Goal: Information Seeking & Learning: Learn about a topic

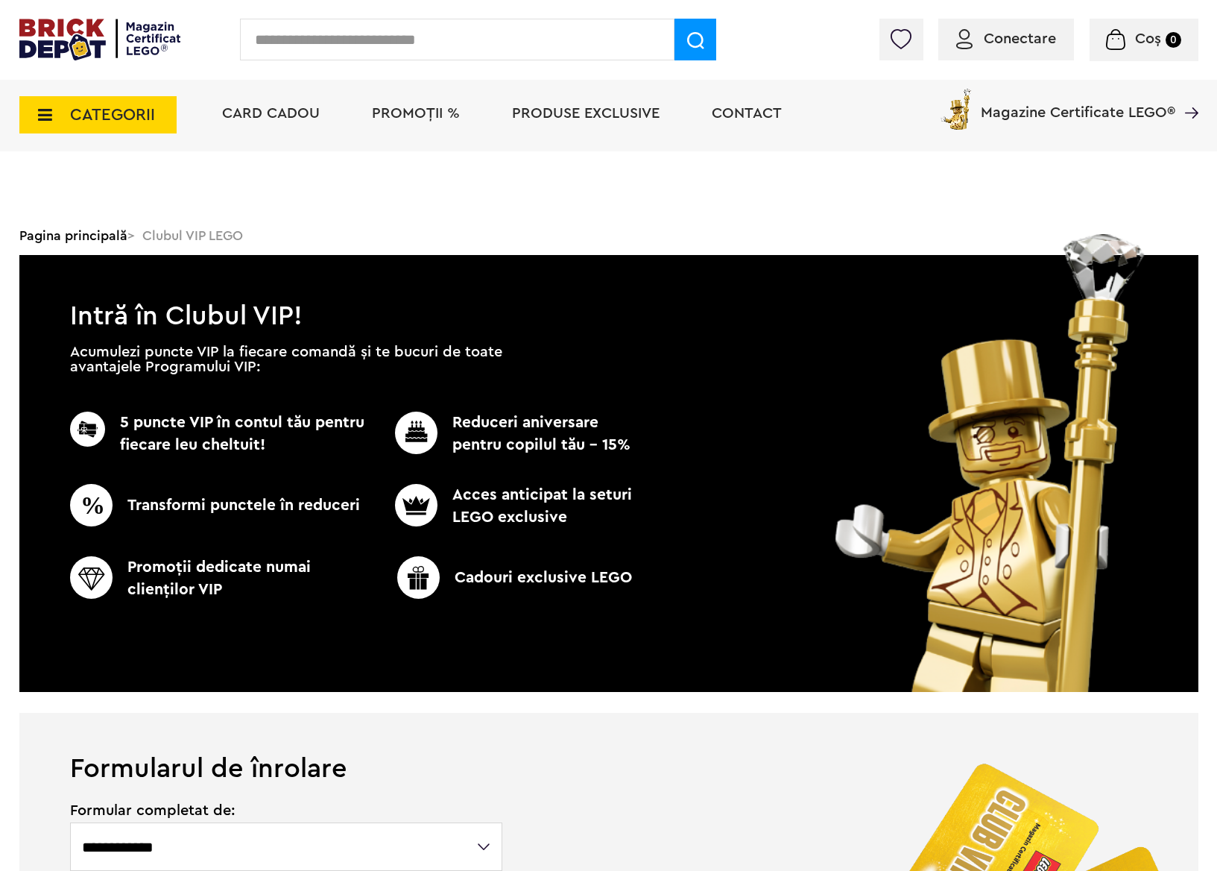
select select "**********"
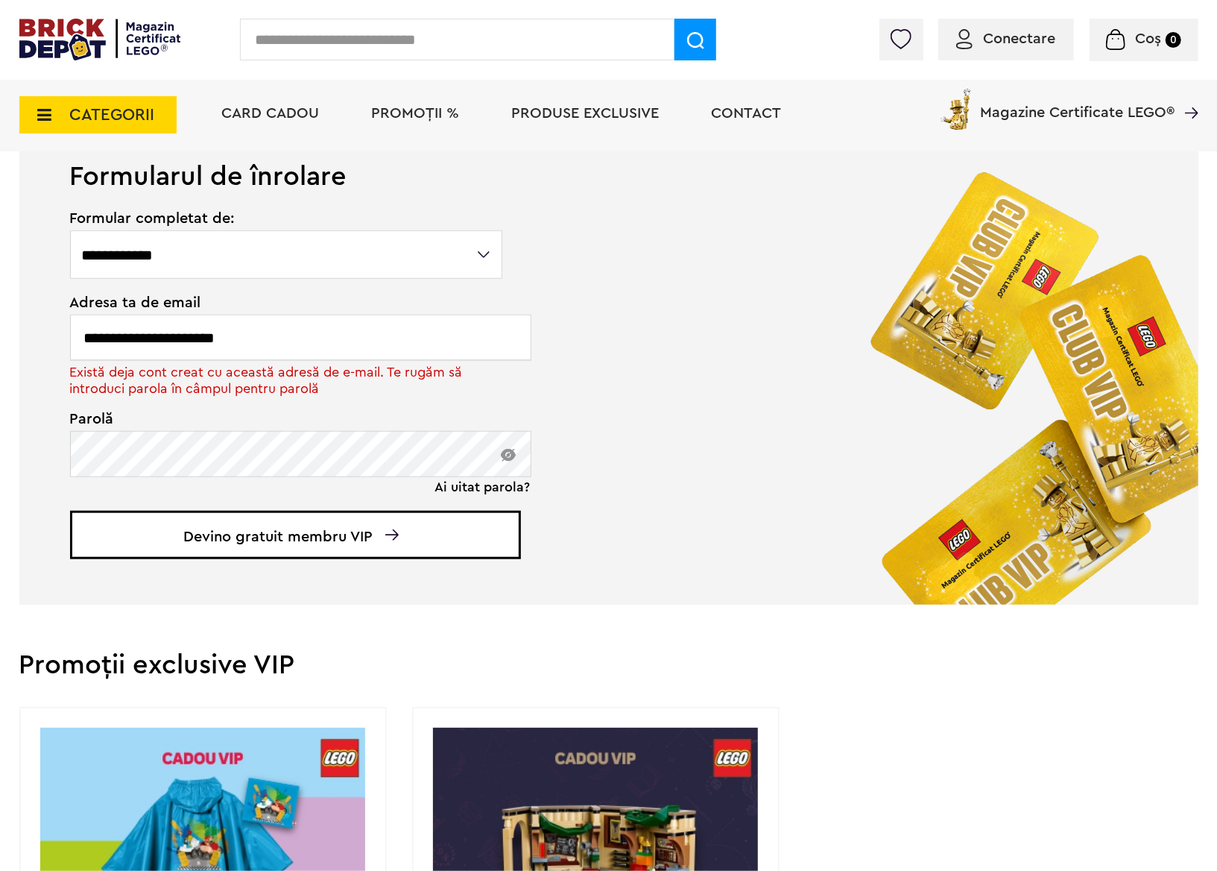
click at [76, 116] on span "CATEGORII" at bounding box center [112, 115] width 85 height 16
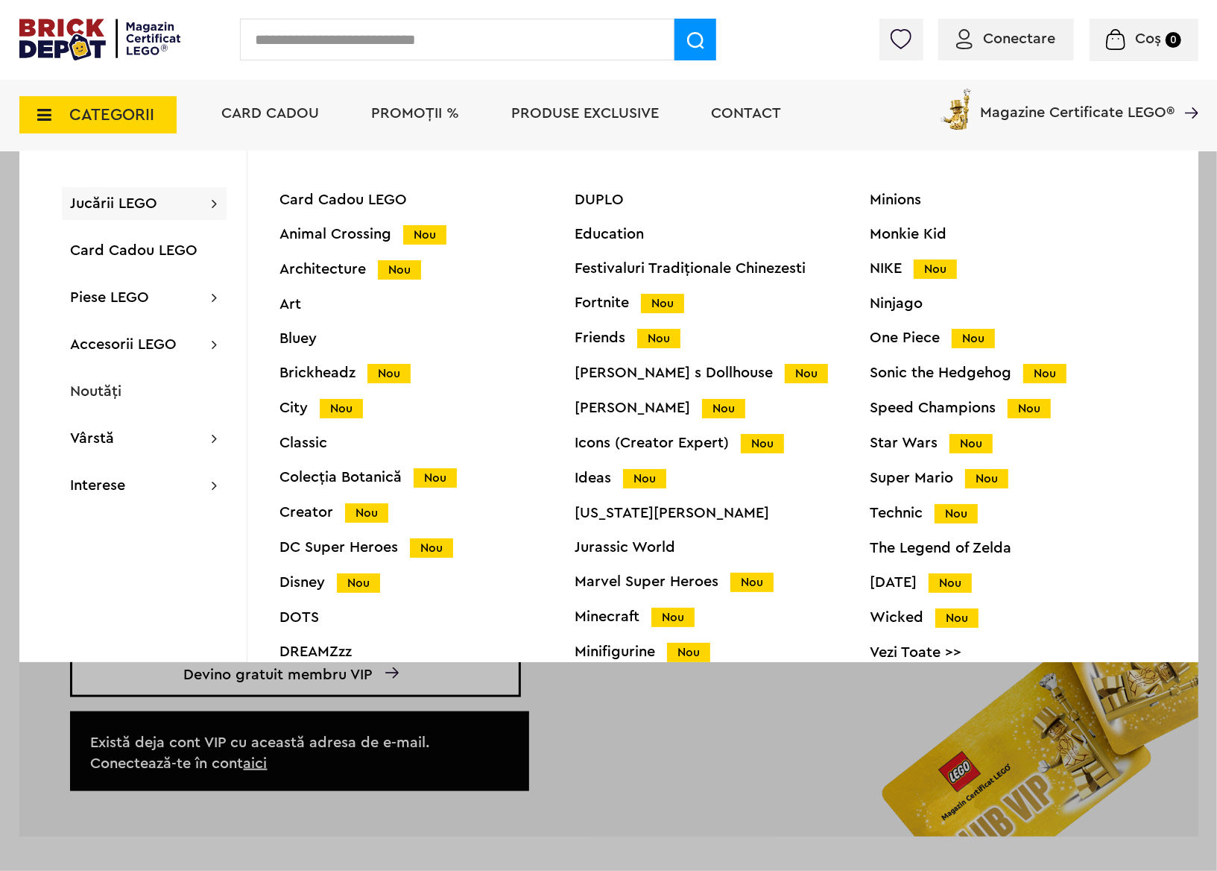
scroll to position [988, 0]
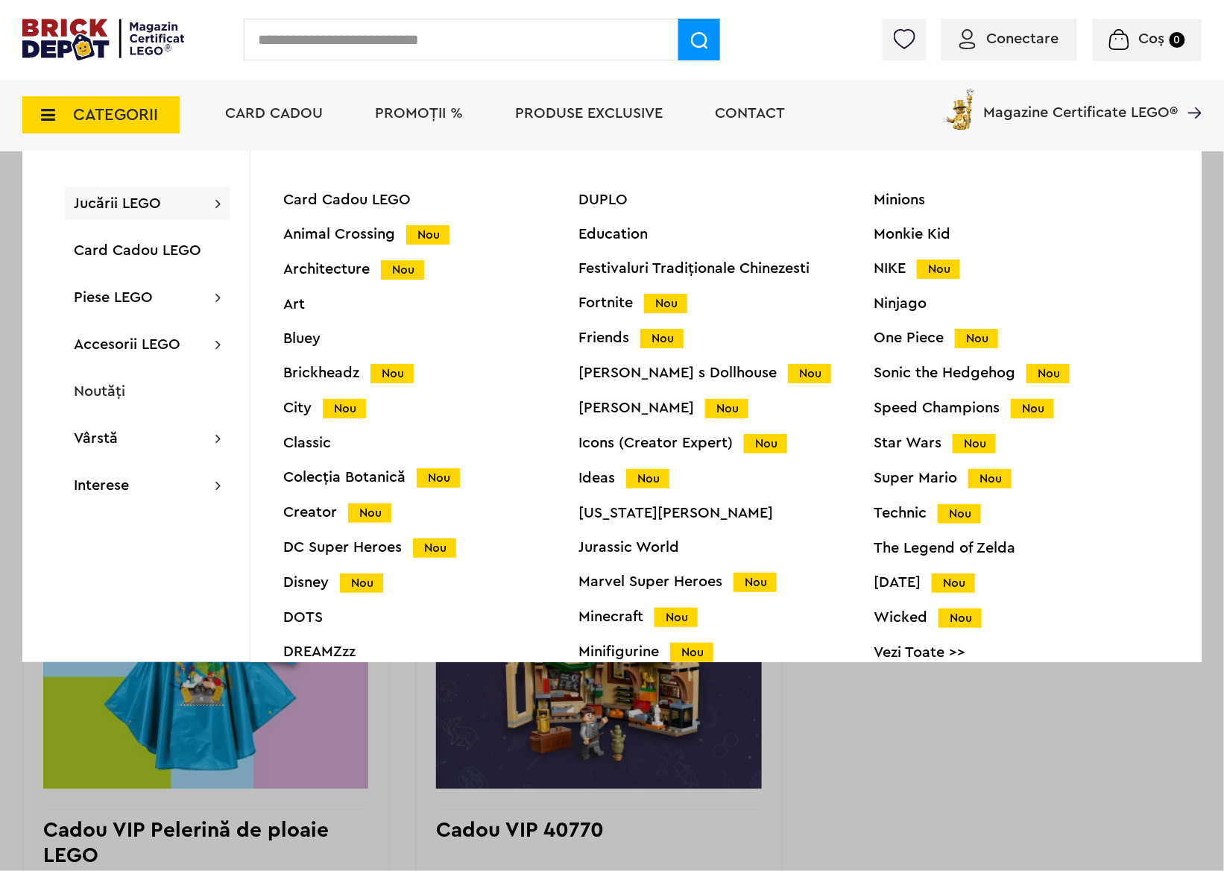
click at [898, 479] on div "Super Mario Nou" at bounding box center [1021, 478] width 295 height 16
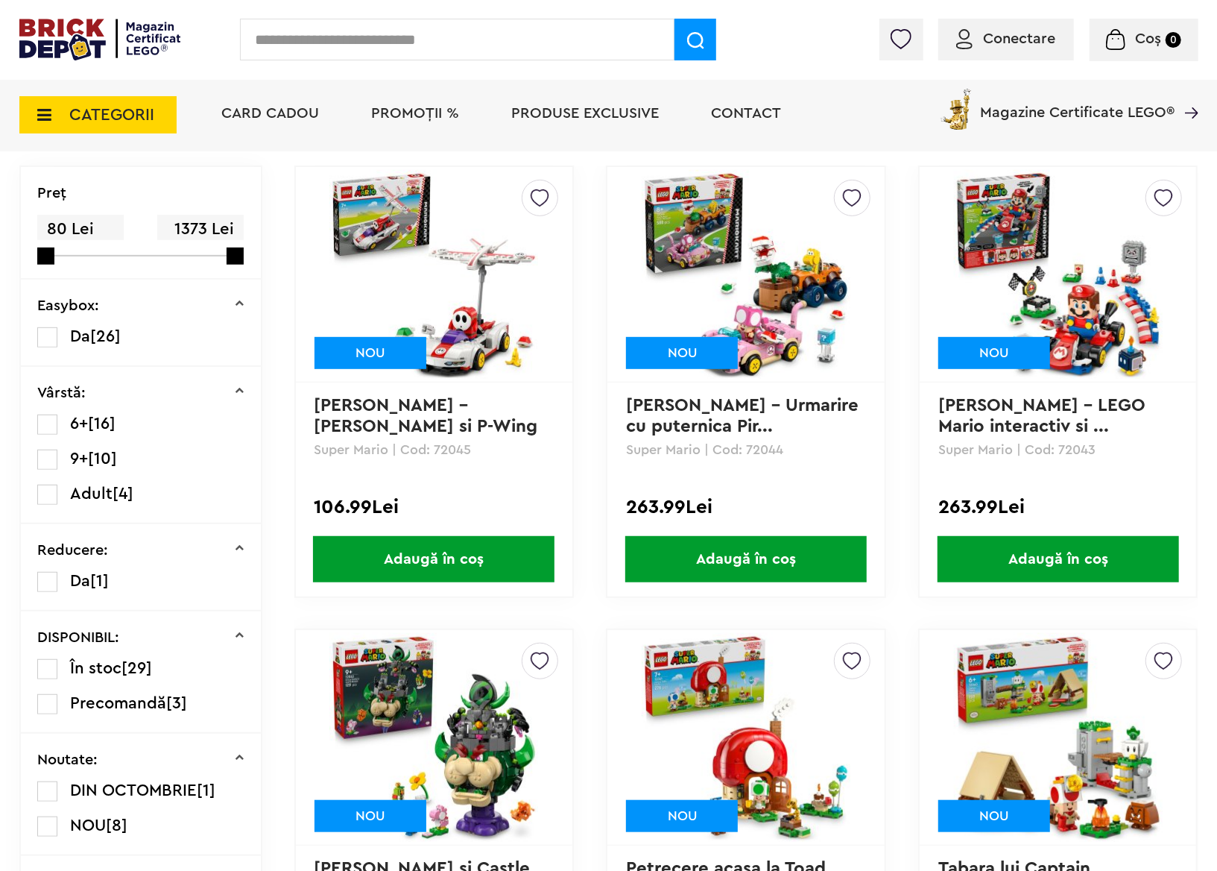
scroll to position [327, 0]
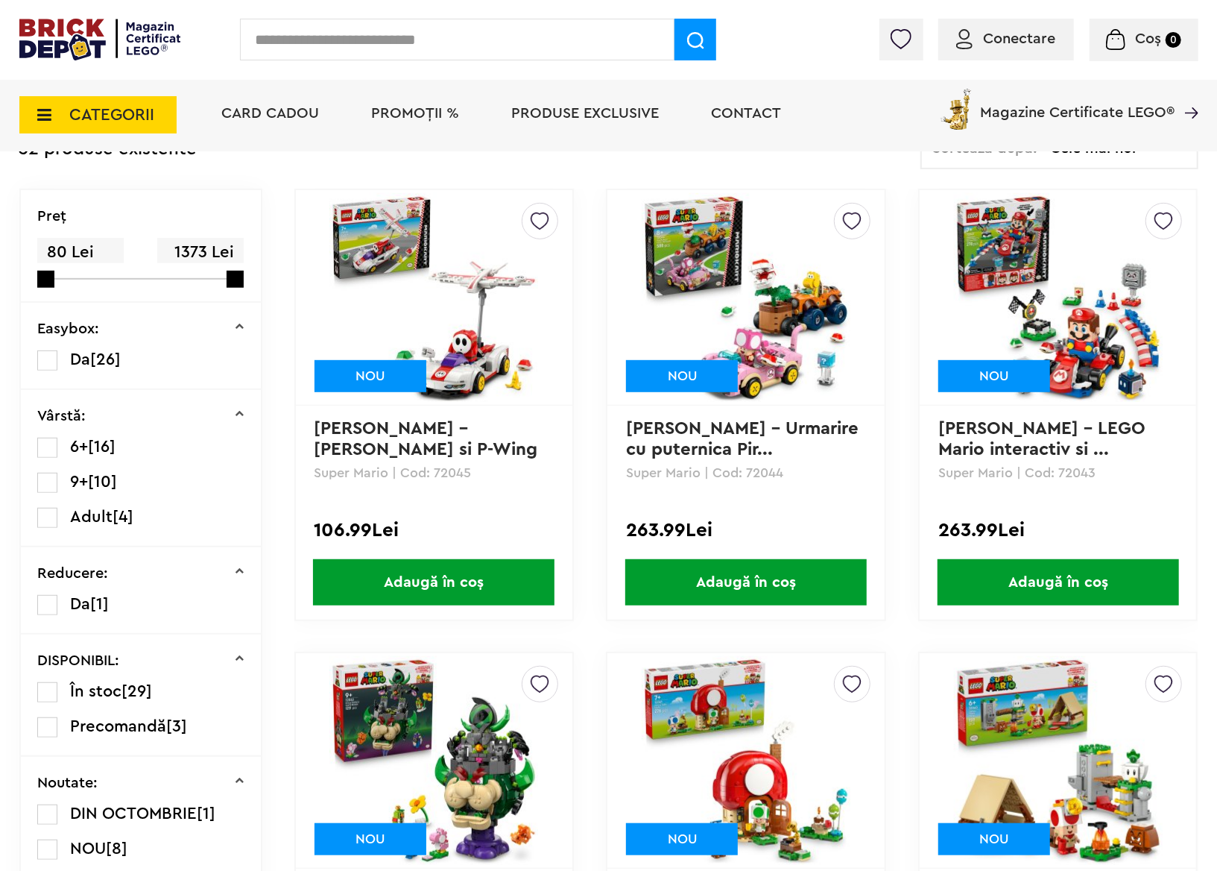
click at [1005, 273] on img at bounding box center [1058, 297] width 209 height 209
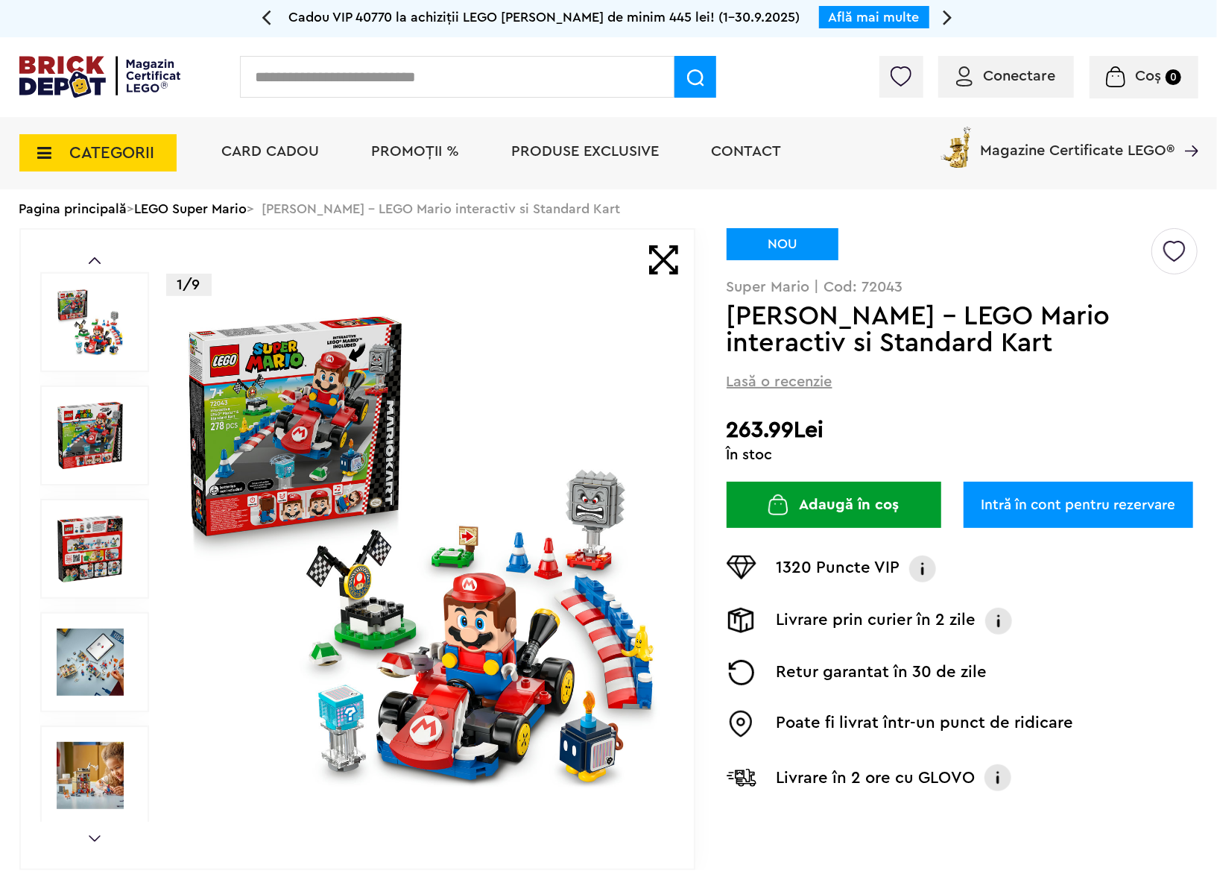
click at [349, 388] on img at bounding box center [421, 549] width 480 height 480
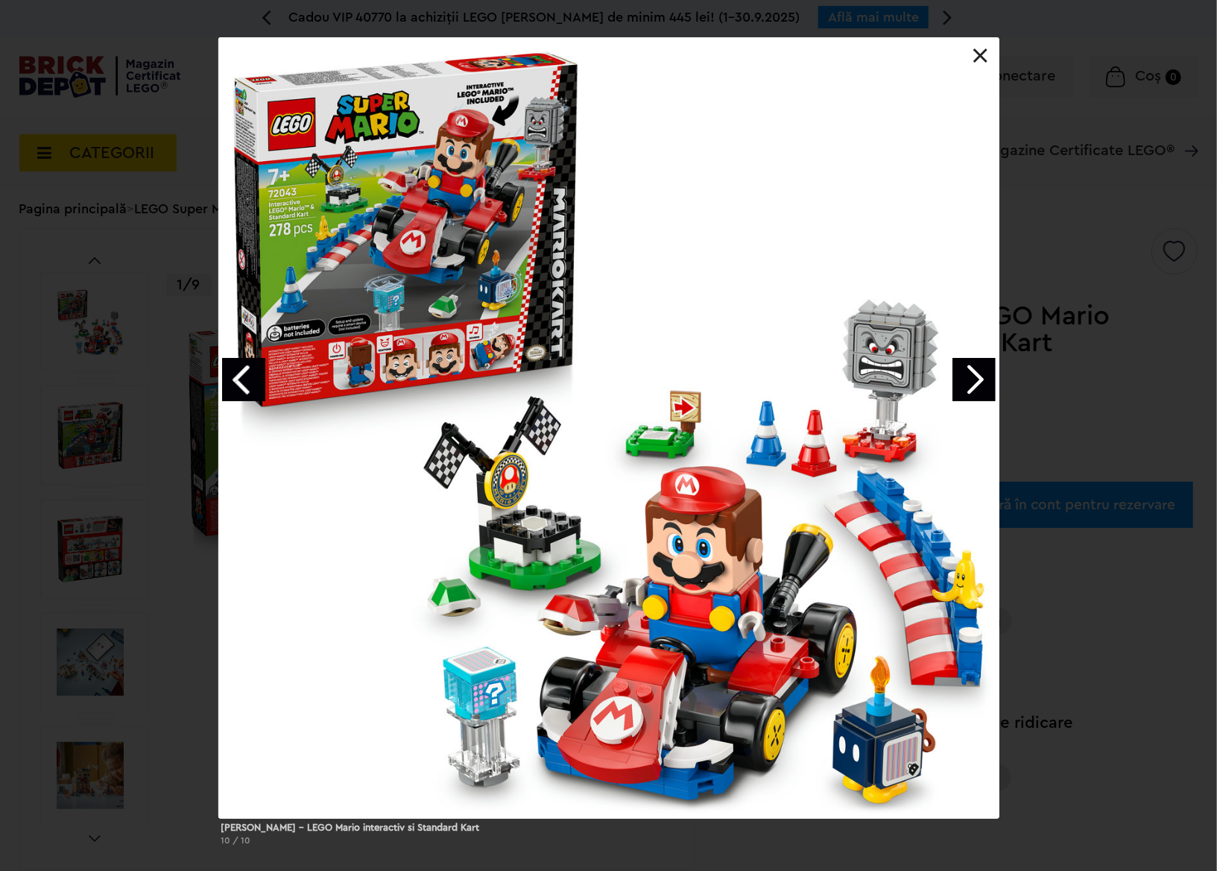
click at [146, 431] on div "Mario Kart – LEGO Mario interactiv si Standard Kart 10 / 10" at bounding box center [608, 447] width 1217 height 820
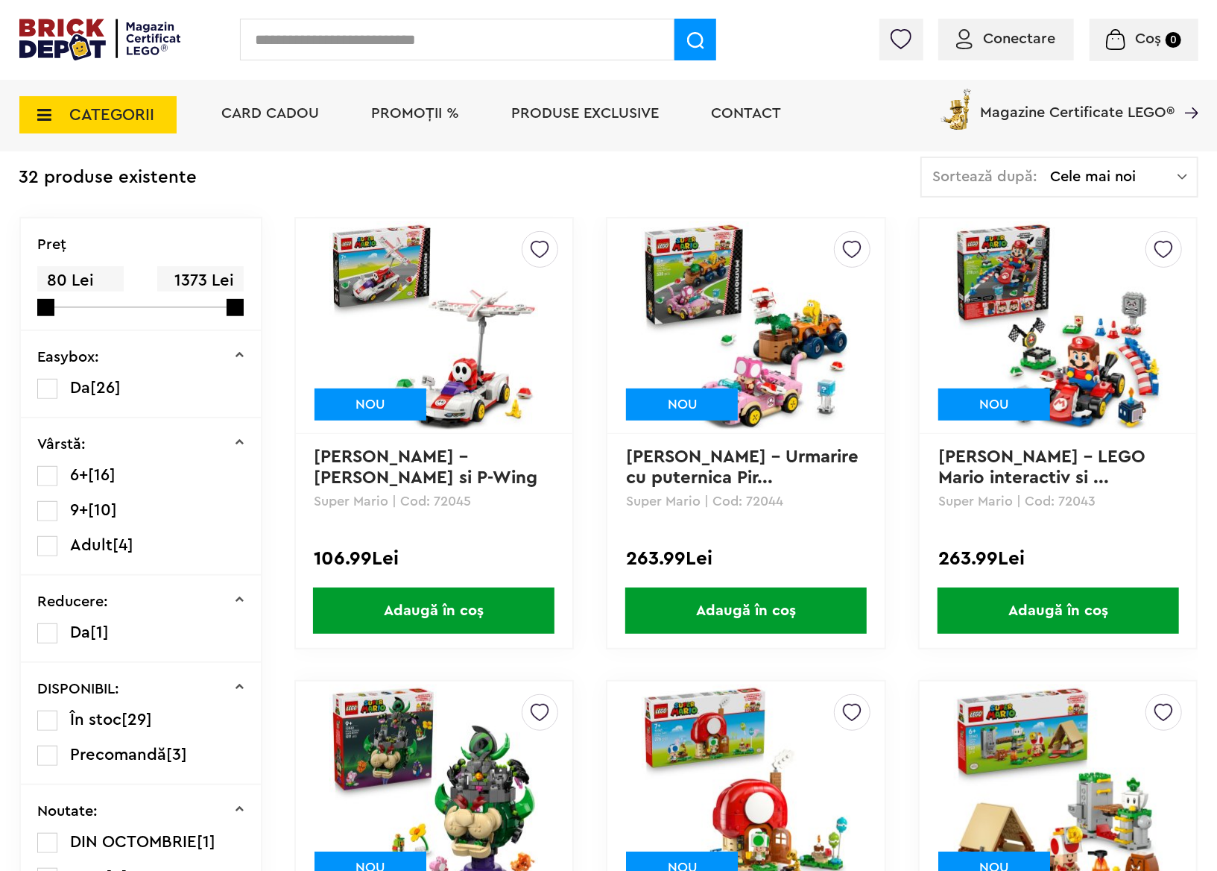
scroll to position [283, 0]
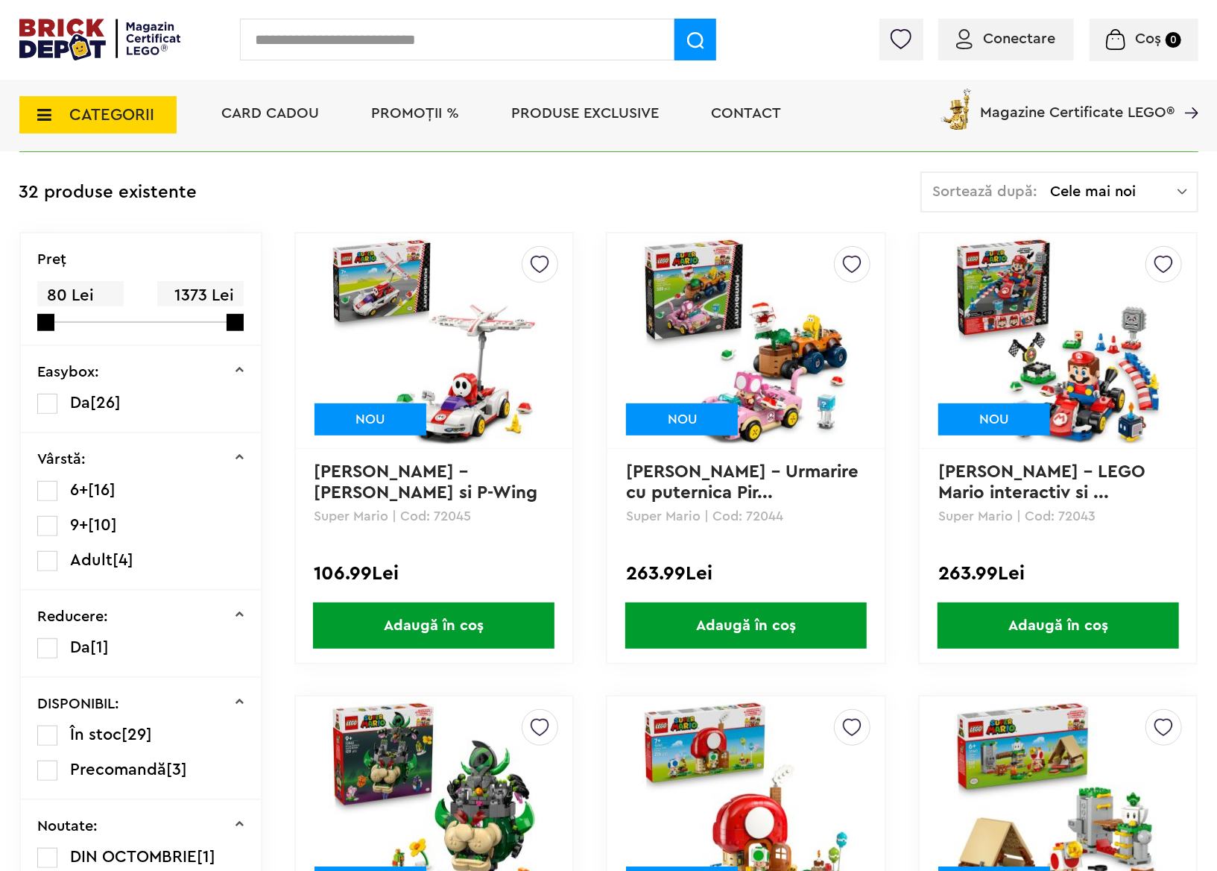
click at [1087, 332] on img at bounding box center [1058, 340] width 209 height 209
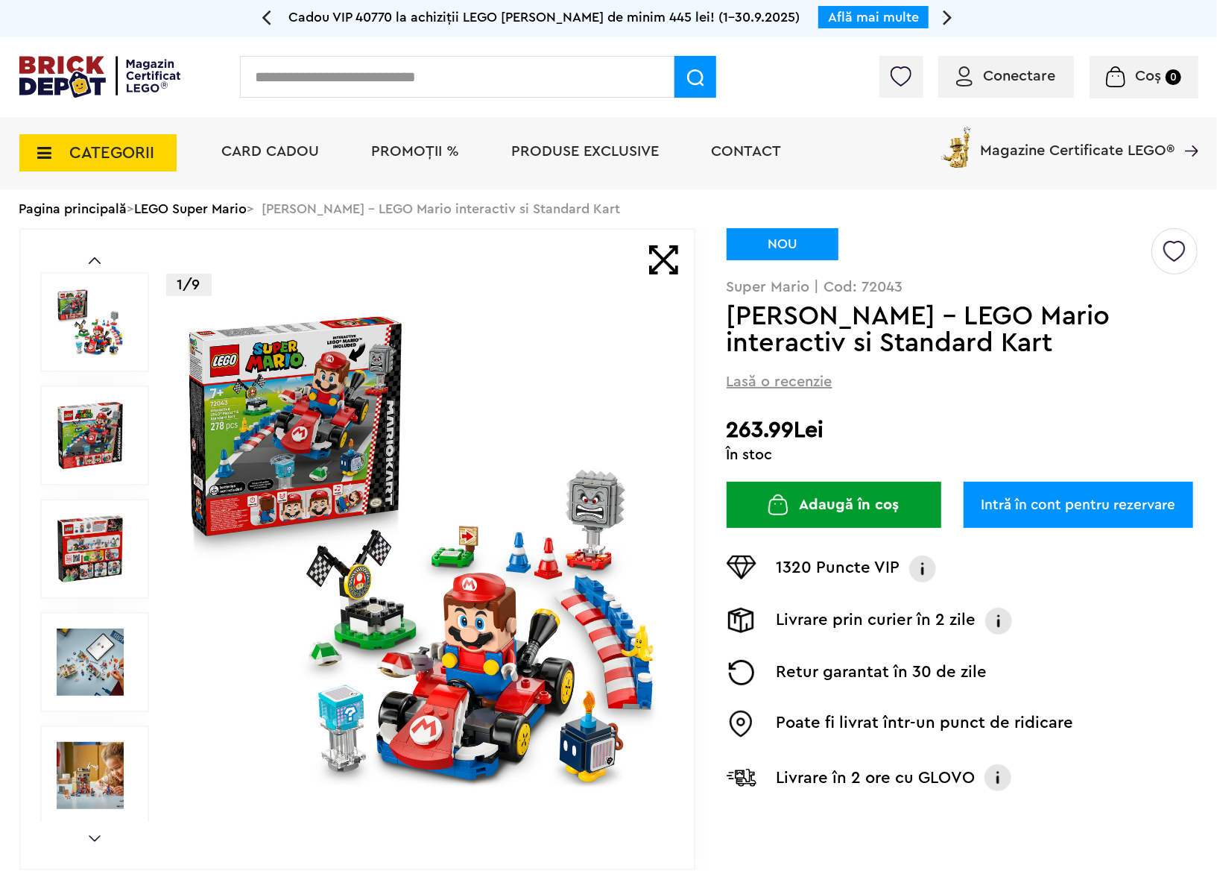
click at [406, 576] on img at bounding box center [421, 549] width 480 height 480
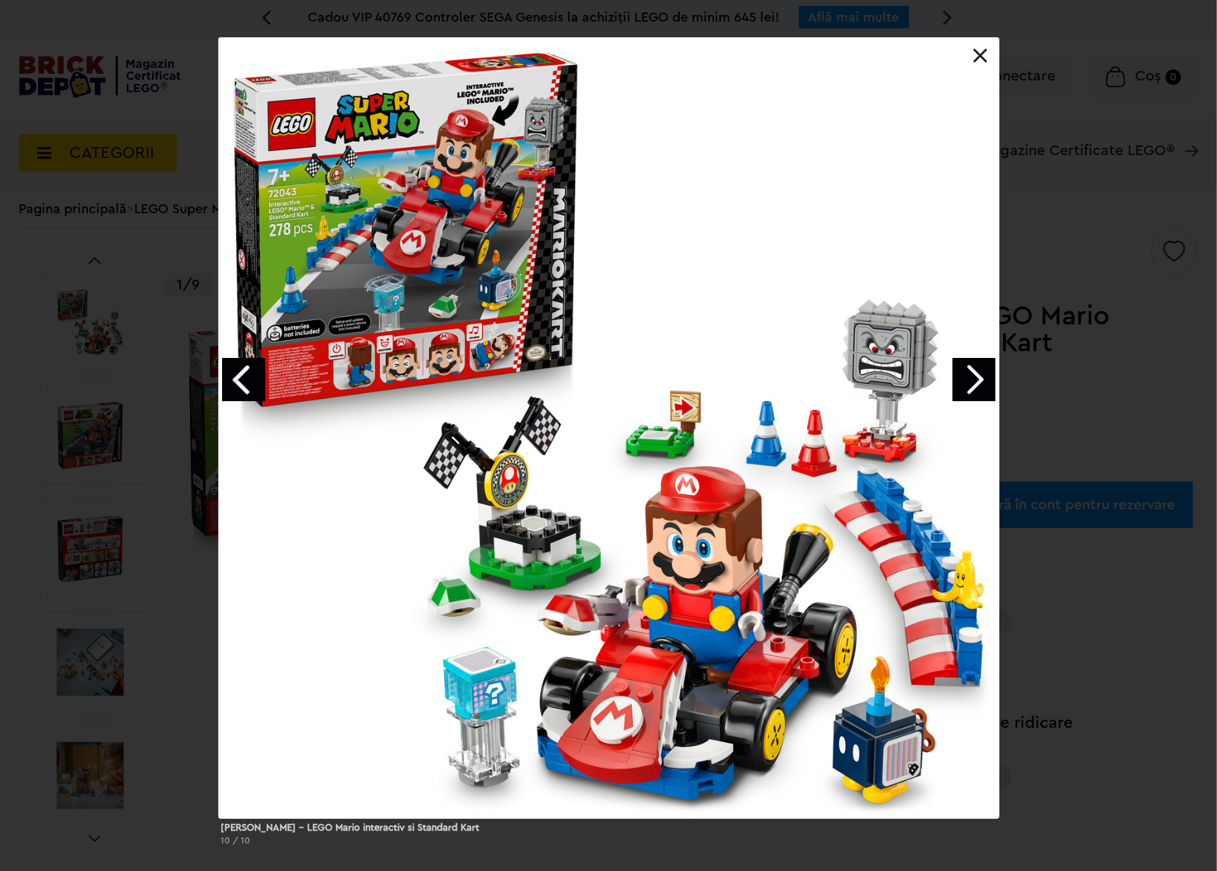
click at [25, 525] on div "[PERSON_NAME] – LEGO Mario interactiv si Standard Kart 10 / 10" at bounding box center [608, 447] width 1217 height 820
